Goal: Information Seeking & Learning: Learn about a topic

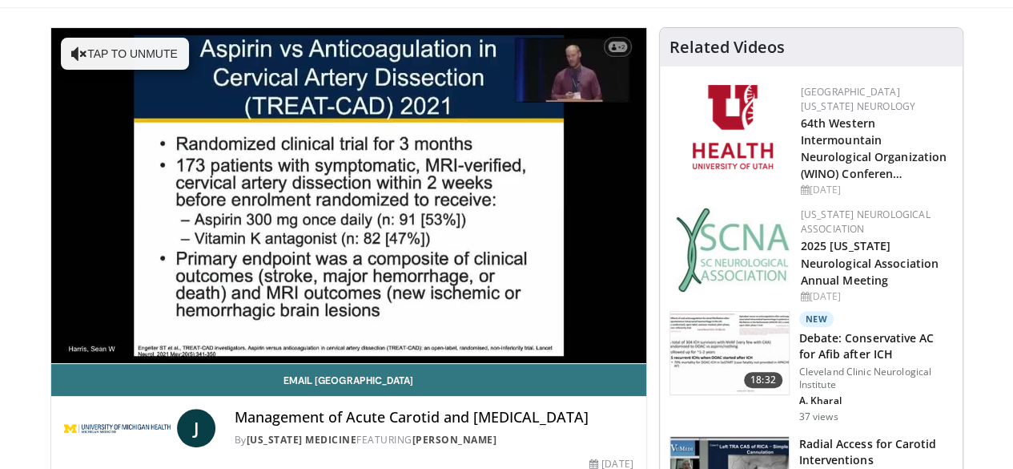
scroll to position [109, 0]
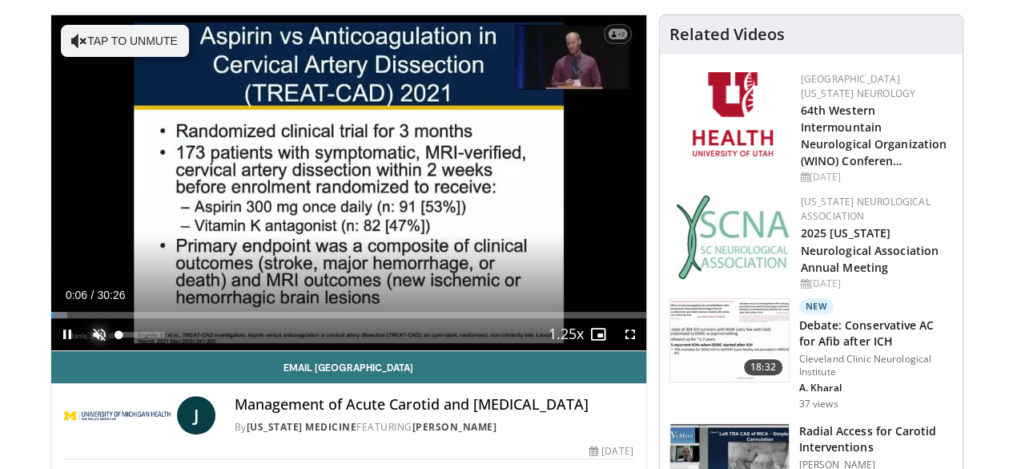
click at [83, 350] on span "Video Player" at bounding box center [99, 334] width 32 height 32
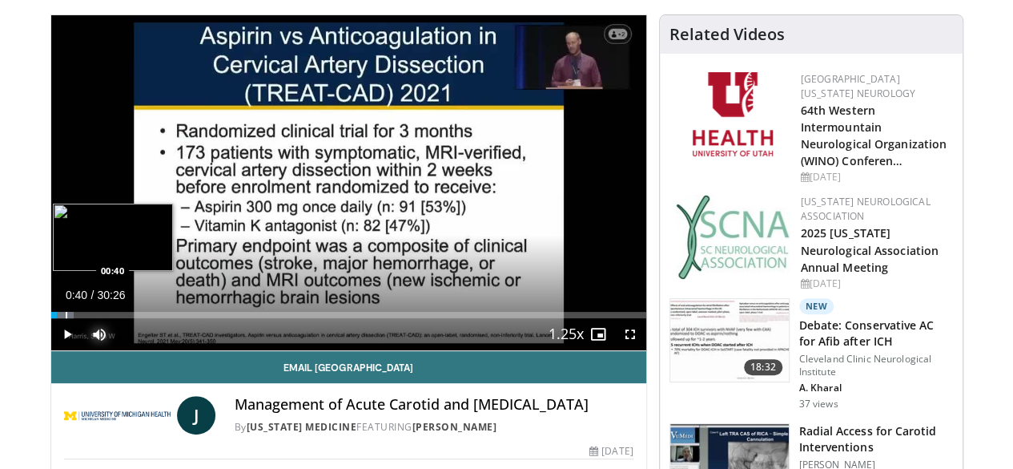
click at [66, 318] on div "Progress Bar" at bounding box center [67, 315] width 2 height 6
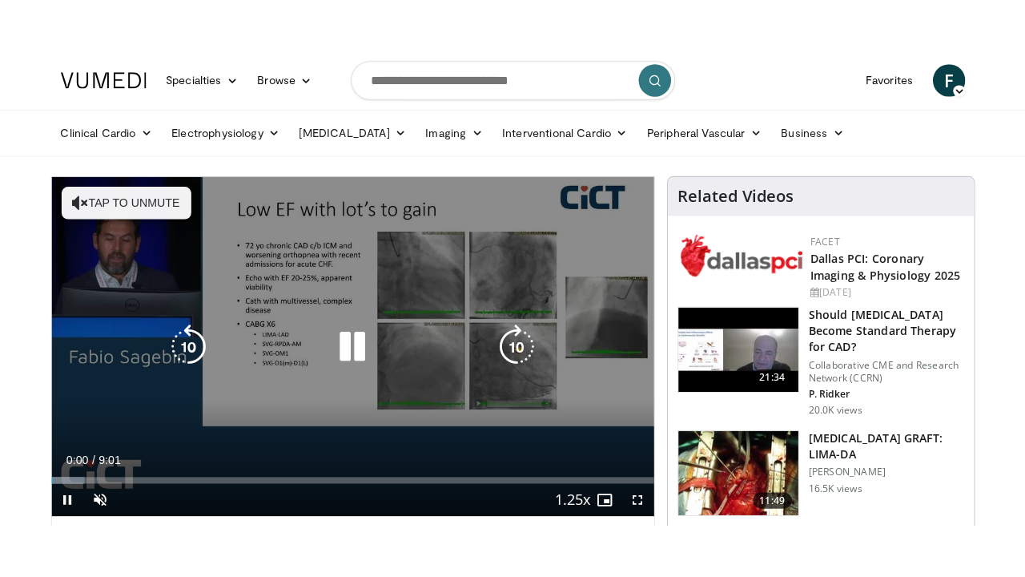
scroll to position [32, 0]
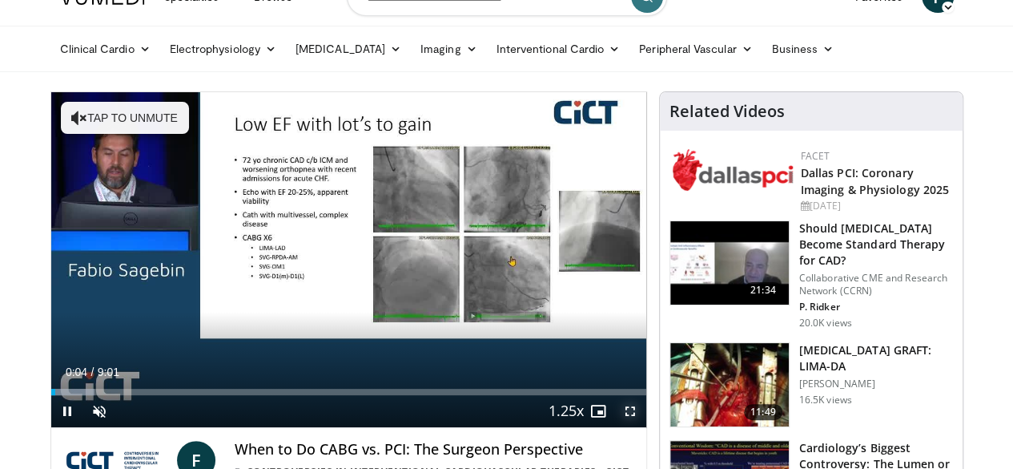
click at [641, 427] on span "Video Player" at bounding box center [630, 411] width 32 height 32
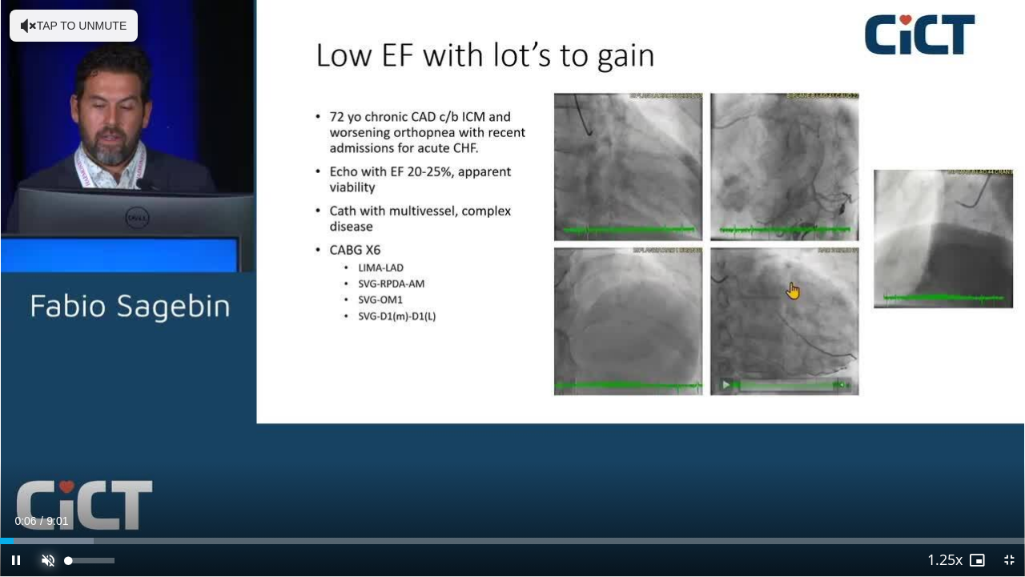
click at [48, 468] on span "Video Player" at bounding box center [48, 560] width 32 height 32
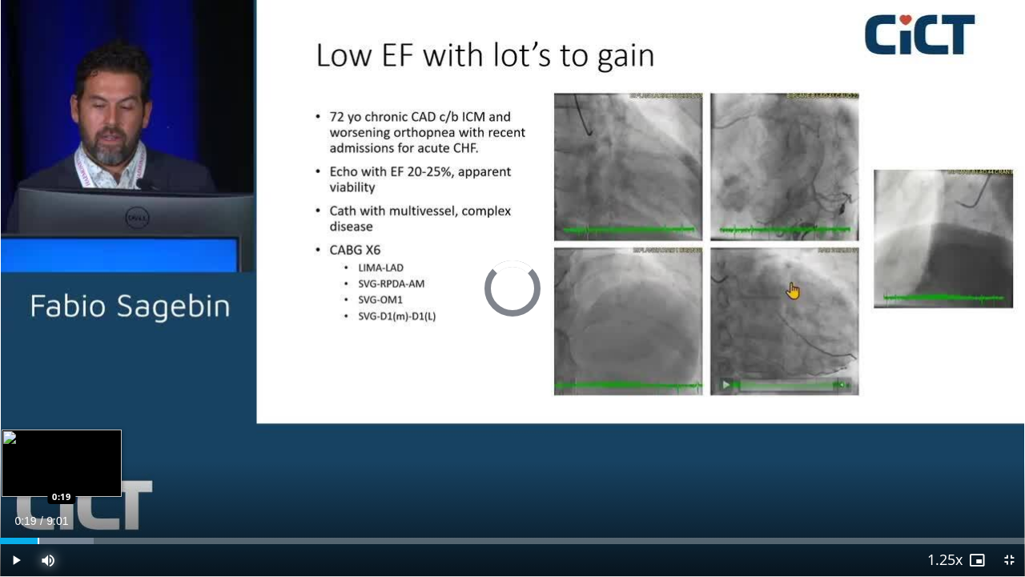
click at [38, 468] on div "Progress Bar" at bounding box center [39, 541] width 2 height 6
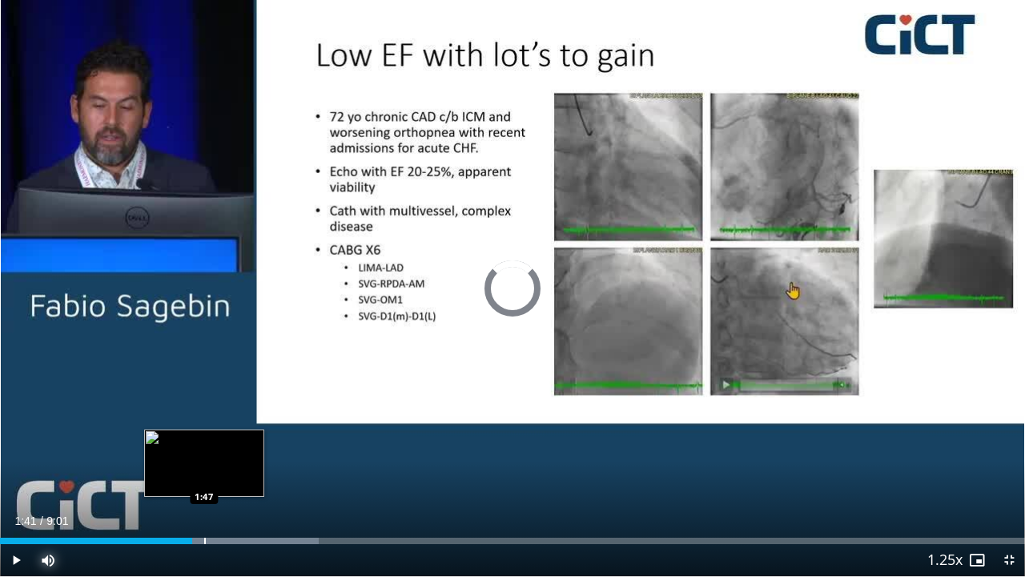
click at [204, 468] on div "Progress Bar" at bounding box center [205, 541] width 2 height 6
click at [223, 468] on div "Progress Bar" at bounding box center [223, 541] width 2 height 6
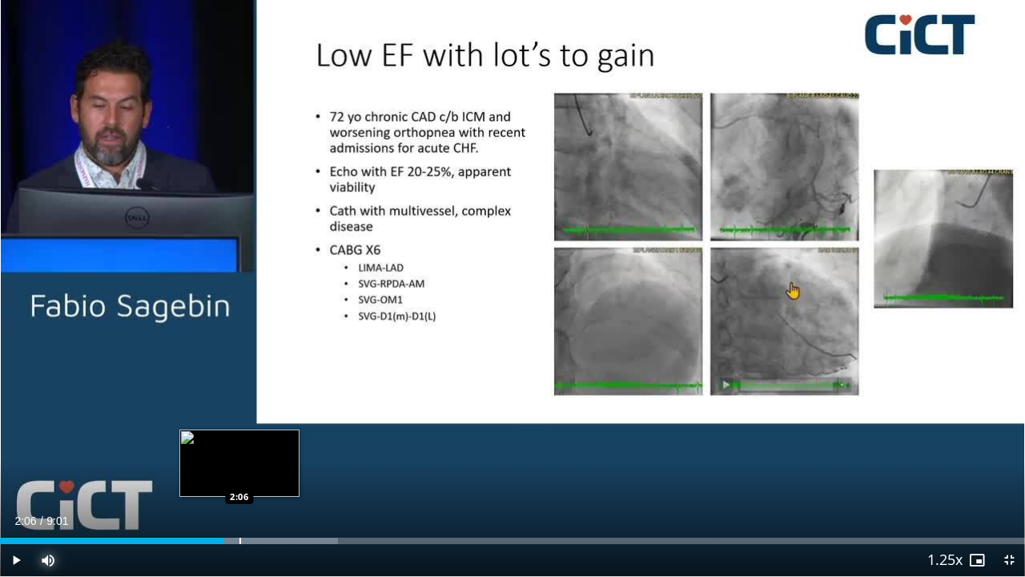
click at [240, 468] on div "Progress Bar" at bounding box center [241, 541] width 2 height 6
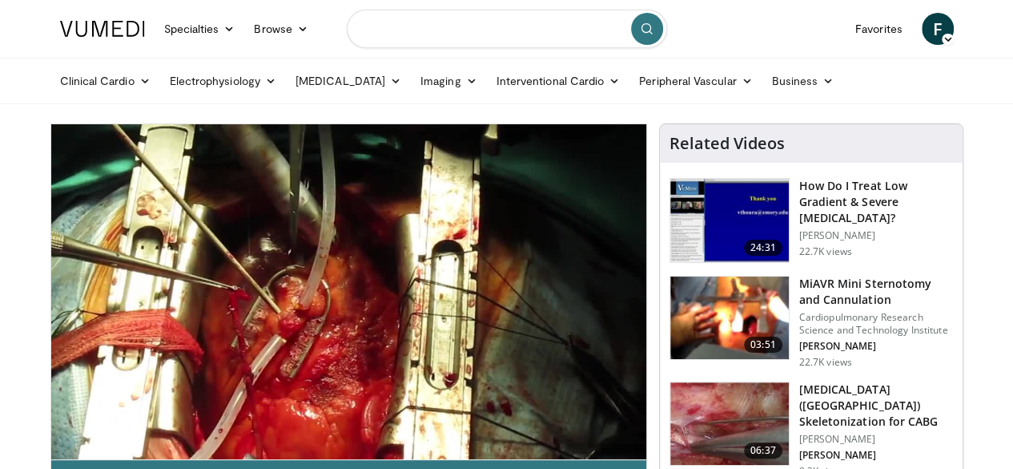
click at [431, 29] on input "Search topics, interventions" at bounding box center [507, 29] width 320 height 38
type input "**********"
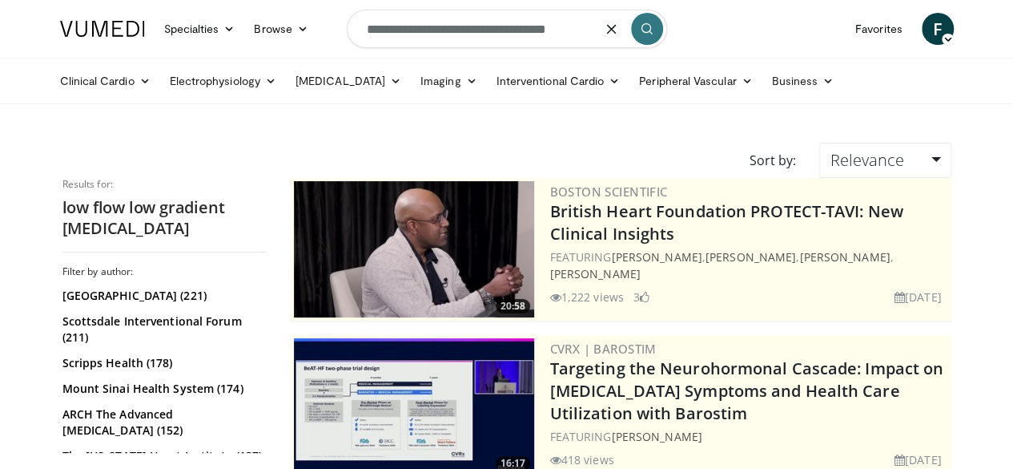
click at [369, 30] on input "**********" at bounding box center [507, 29] width 320 height 38
type input "**********"
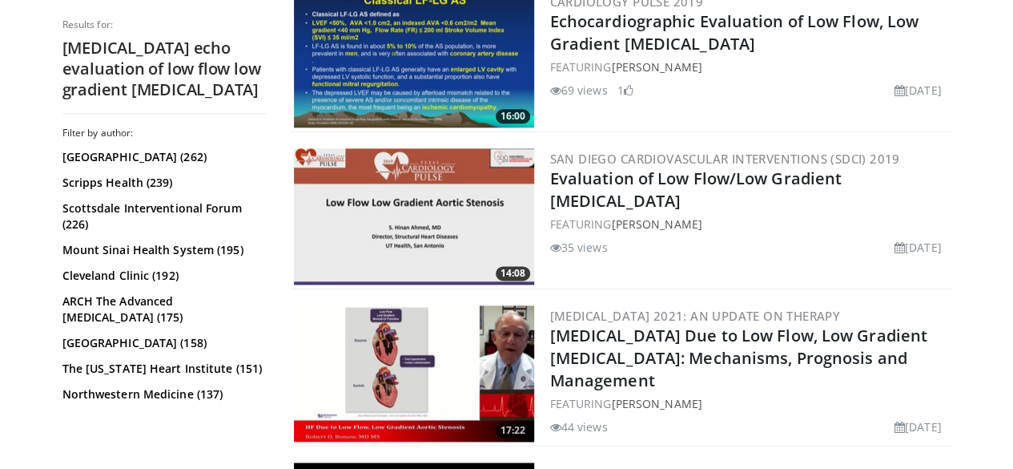
scroll to position [961, 0]
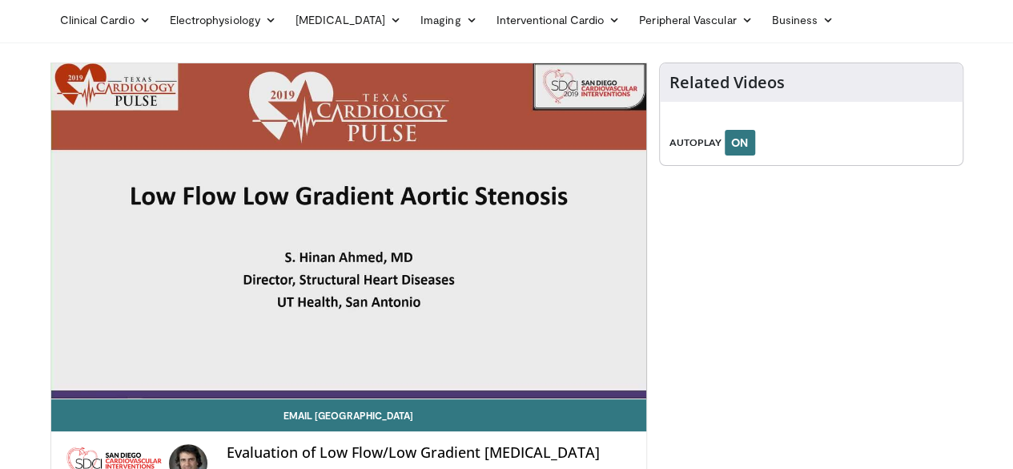
scroll to position [64, 0]
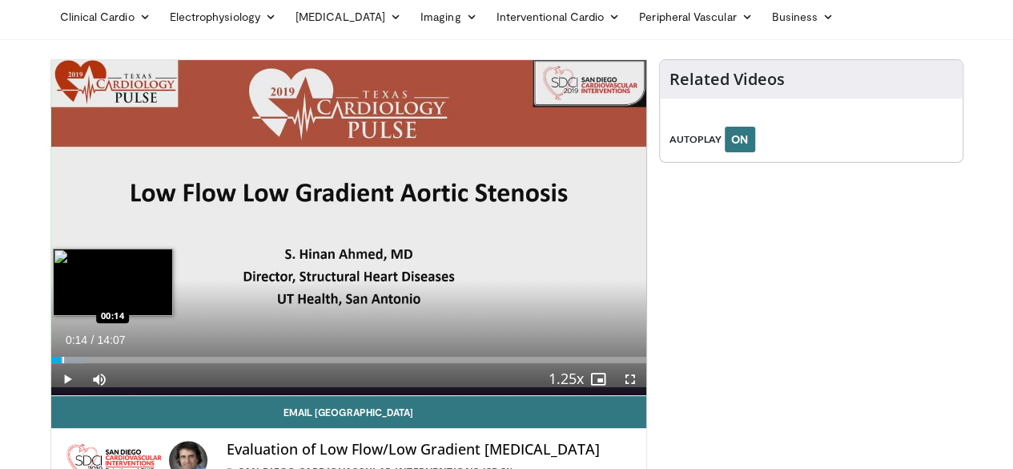
click at [62, 363] on div "Progress Bar" at bounding box center [63, 359] width 2 height 6
click at [76, 363] on div "Progress Bar" at bounding box center [77, 359] width 2 height 6
click at [90, 363] on div "Progress Bar" at bounding box center [91, 359] width 2 height 6
click at [62, 363] on div "Loaded : 14.04% 00:58 01:06" at bounding box center [348, 355] width 595 height 15
click at [111, 363] on div "Progress Bar" at bounding box center [112, 359] width 2 height 6
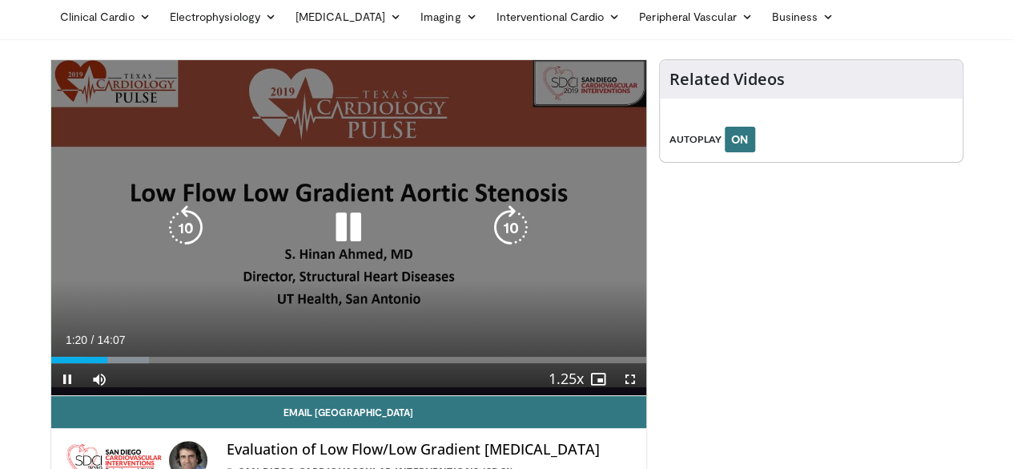
click at [429, 179] on div "10 seconds Tap to unmute" at bounding box center [348, 227] width 595 height 335
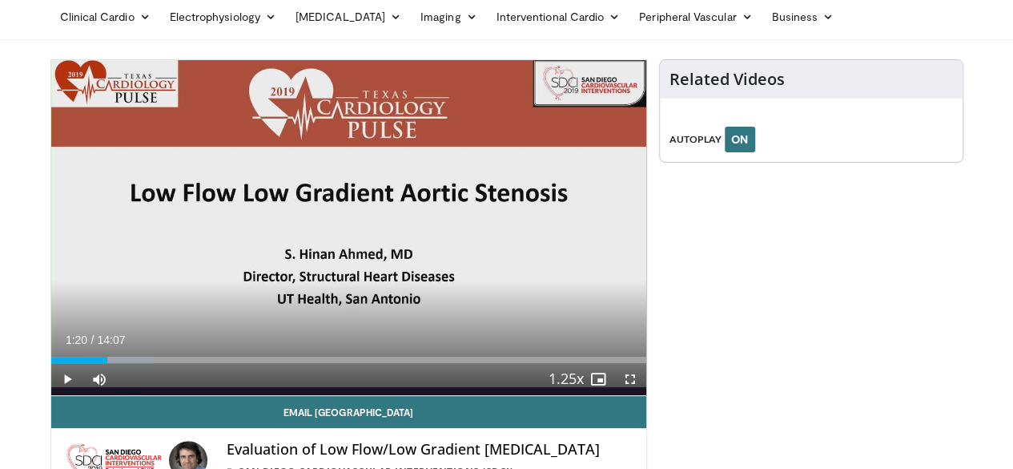
click at [429, 179] on div "10 seconds Tap to unmute" at bounding box center [348, 227] width 595 height 335
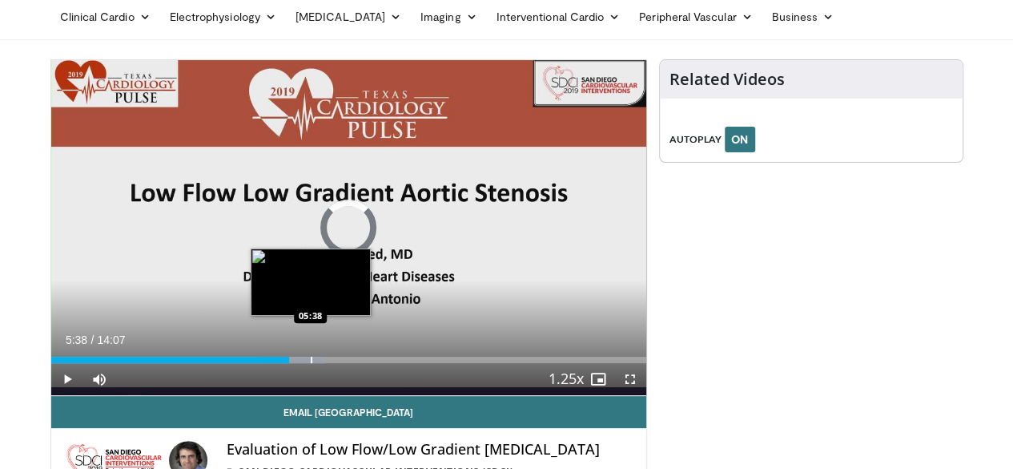
click at [311, 363] on div "Progress Bar" at bounding box center [312, 359] width 2 height 6
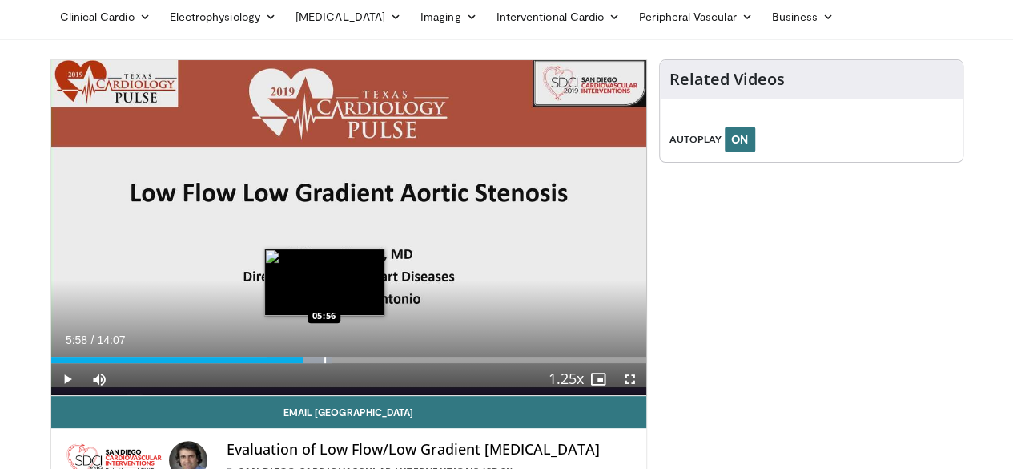
click at [285, 363] on div "Loaded : 47.20% 05:58 05:56" at bounding box center [348, 359] width 595 height 6
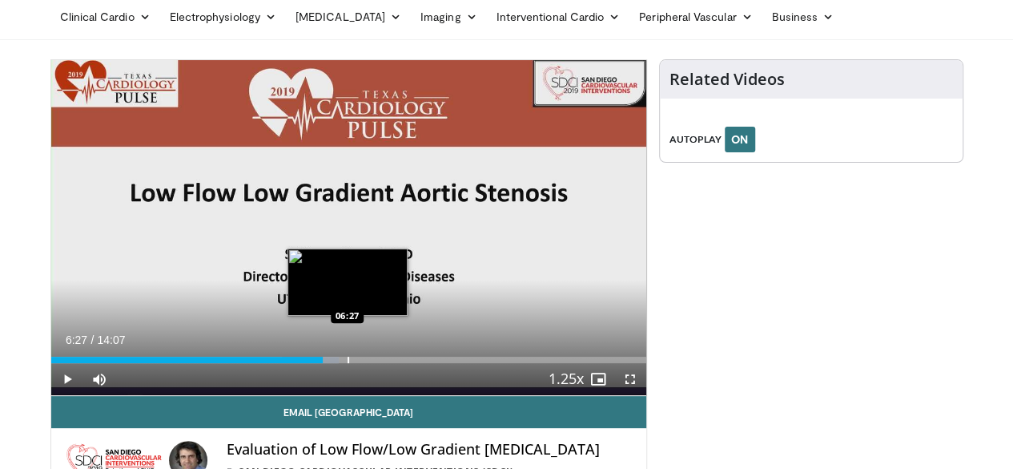
click at [306, 363] on div "Loaded : 48.38% 05:59 06:27" at bounding box center [348, 355] width 595 height 15
click at [369, 363] on div "Progress Bar" at bounding box center [370, 359] width 2 height 6
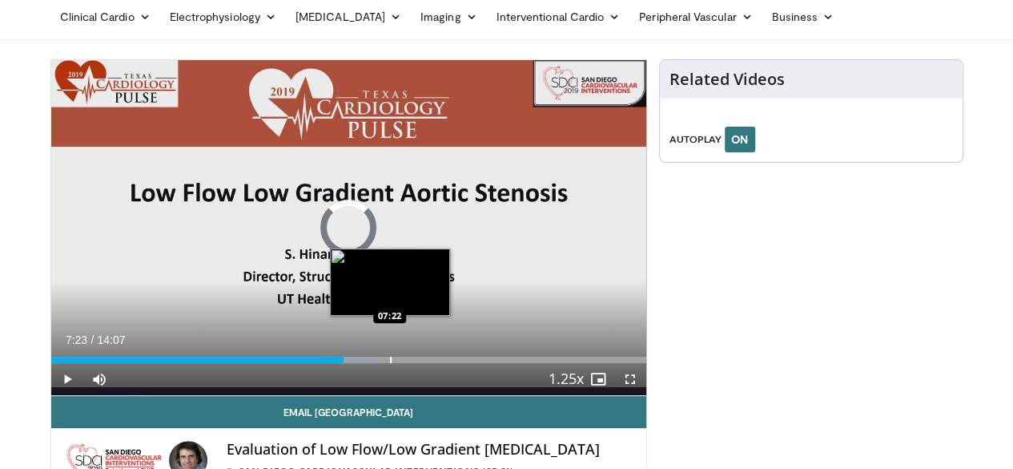
click at [390, 363] on div "Progress Bar" at bounding box center [391, 359] width 2 height 6
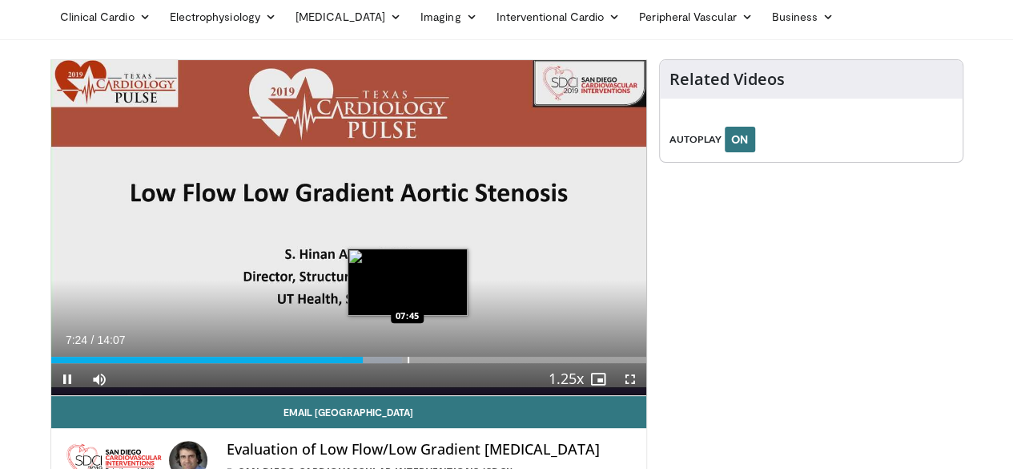
click at [408, 363] on div "Progress Bar" at bounding box center [409, 359] width 2 height 6
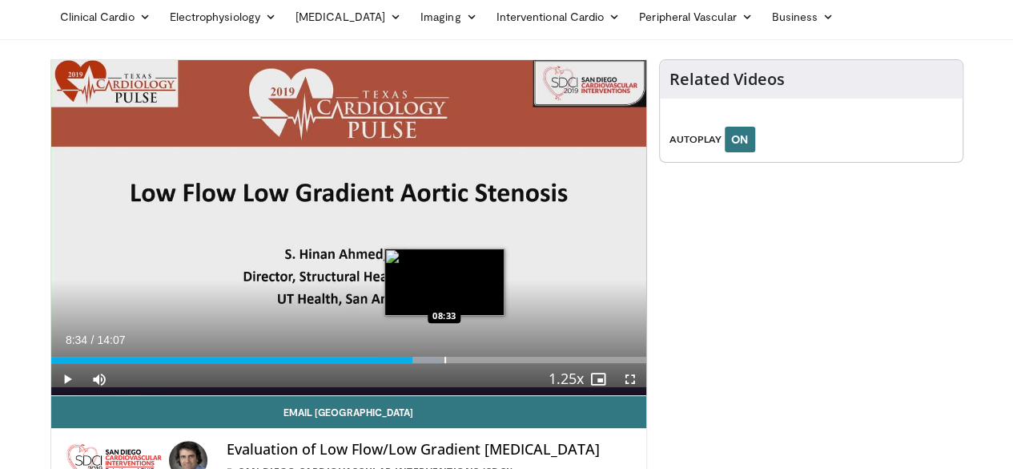
click at [445, 363] on div "Progress Bar" at bounding box center [446, 359] width 2 height 6
click at [422, 363] on div "Loaded : 67.26% 08:35 08:57" at bounding box center [348, 355] width 595 height 15
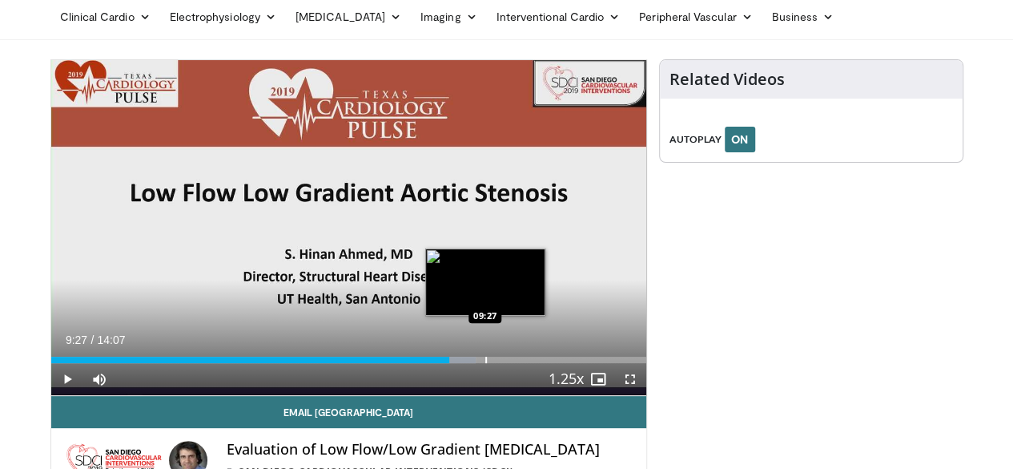
click at [485, 363] on div "Progress Bar" at bounding box center [486, 359] width 2 height 6
click at [466, 363] on div "Loaded : 71.40% 09:56 09:55" at bounding box center [348, 355] width 595 height 15
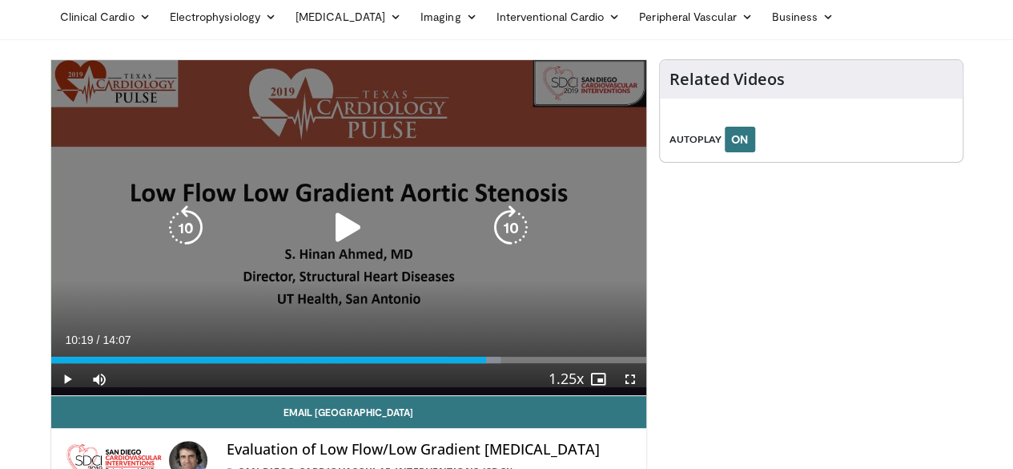
click at [484, 363] on div "Loaded : 75.52% 10:19 09:55" at bounding box center [348, 355] width 595 height 15
click at [612, 197] on div "10 seconds Tap to unmute" at bounding box center [348, 227] width 595 height 335
click at [631, 226] on div "10 seconds Tap to unmute" at bounding box center [348, 227] width 595 height 335
